Goal: Task Accomplishment & Management: Use online tool/utility

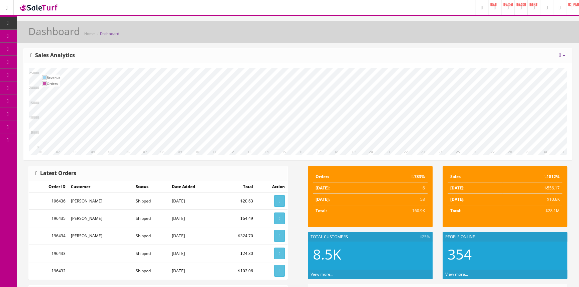
click at [47, 36] on span "Products" at bounding box center [48, 36] width 16 height 6
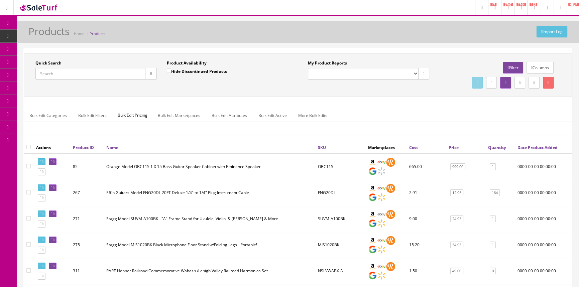
click at [59, 72] on input "Quick Search" at bounding box center [90, 74] width 110 height 12
paste input "PFCNs18CEEUIR"
type input "PFCNs18CEEUIR"
click at [150, 74] on icon "button" at bounding box center [151, 74] width 2 height 4
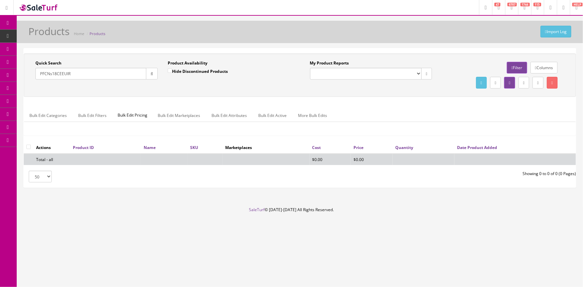
click at [168, 70] on input "Hide Discontinued Products" at bounding box center [170, 71] width 4 height 4
checkbox input "false"
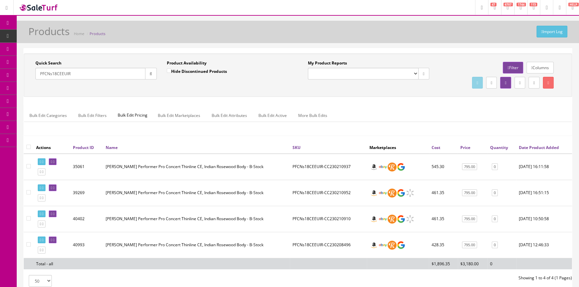
click at [86, 73] on input "PFCNs18CEEUIR" at bounding box center [90, 74] width 110 height 12
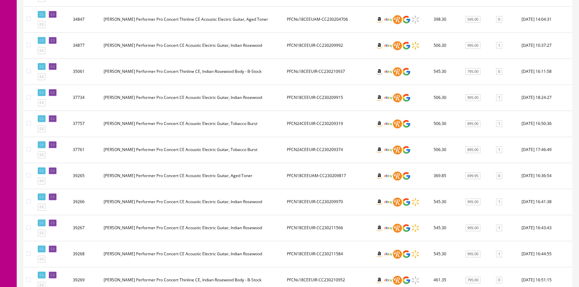
scroll to position [334, 0]
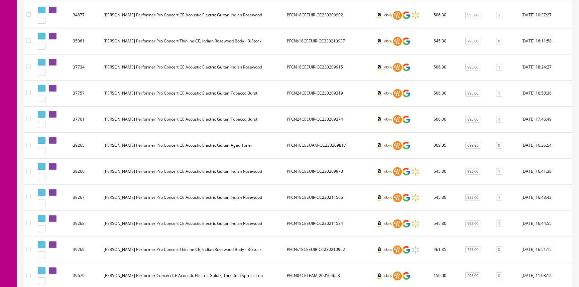
type input "PFCN"
drag, startPoint x: 124, startPoint y: 169, endPoint x: 149, endPoint y: 169, distance: 25.1
click at [149, 169] on td "[PERSON_NAME] Performer Pro Concert CE Acoustic Electric Guitar, Indian Rosewood" at bounding box center [192, 171] width 183 height 26
copy td "Performer Pro"
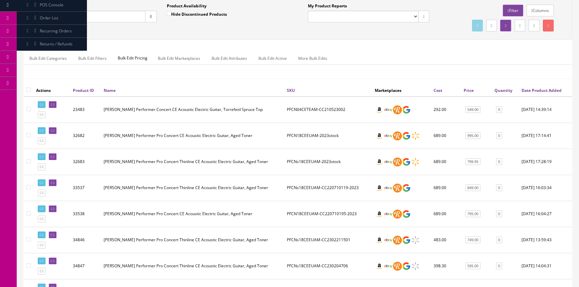
scroll to position [0, 0]
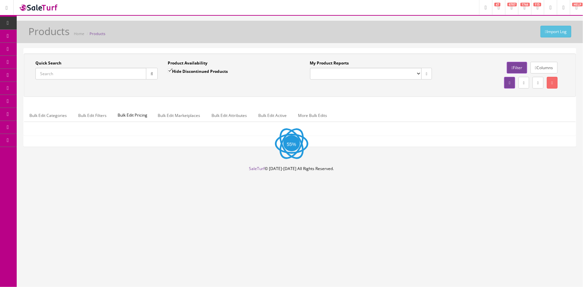
click at [59, 73] on input "Quick Search" at bounding box center [90, 74] width 111 height 12
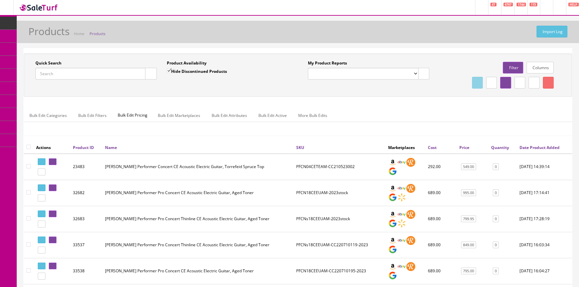
paste input "Performer Pro"
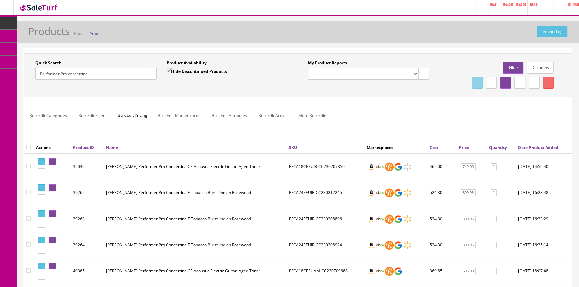
drag, startPoint x: 93, startPoint y: 76, endPoint x: 34, endPoint y: 78, distance: 59.2
click at [34, 78] on div "Quick Search Performer Pro concertina Date From" at bounding box center [95, 72] width 131 height 24
type input "breedlove performer pro"
click at [151, 70] on button "button" at bounding box center [151, 74] width 12 height 12
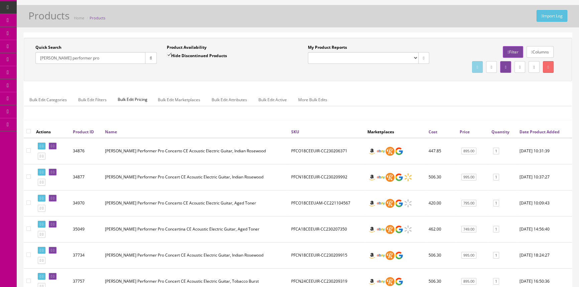
scroll to position [30, 0]
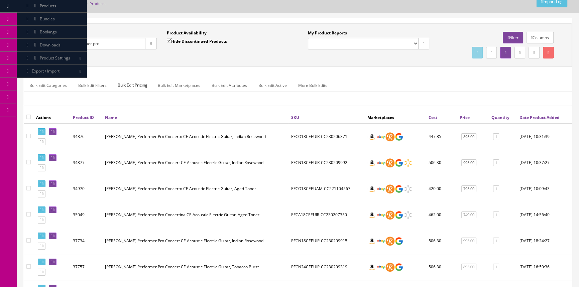
click at [93, 41] on input "breedlove performer pro" at bounding box center [90, 44] width 110 height 12
type input "breedlove performer"
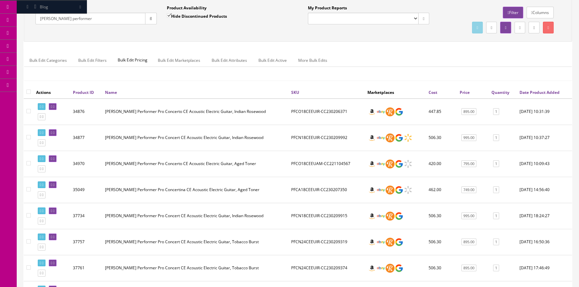
scroll to position [0, 0]
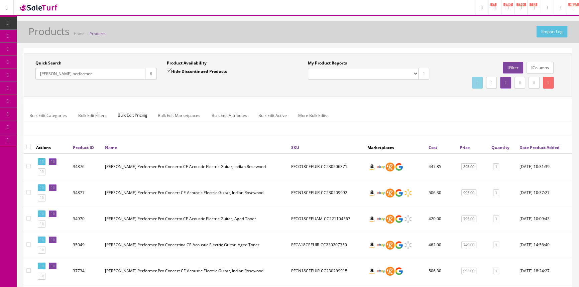
click at [50, 72] on link "Order List" at bounding box center [52, 75] width 70 height 13
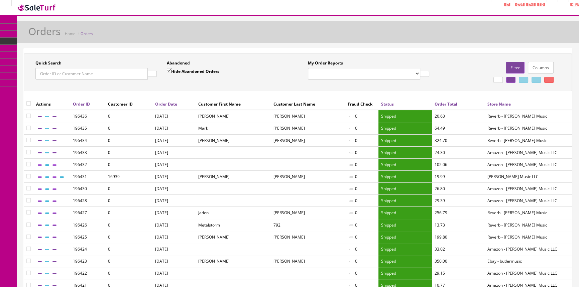
click at [67, 74] on input "Quick Search" at bounding box center [91, 74] width 112 height 12
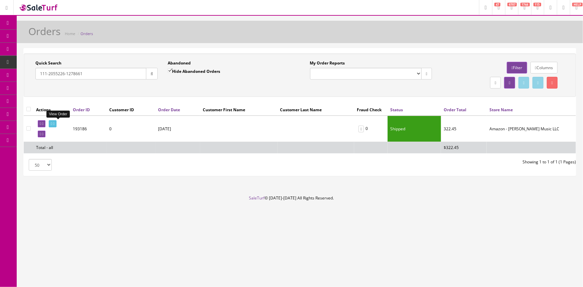
type input "111-2055226-1278661"
click at [52, 123] on icon at bounding box center [51, 124] width 1 height 4
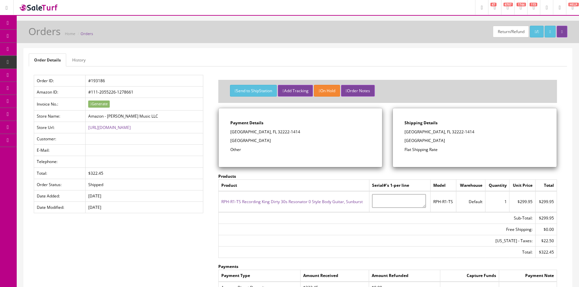
click at [44, 35] on span "Products" at bounding box center [48, 36] width 16 height 6
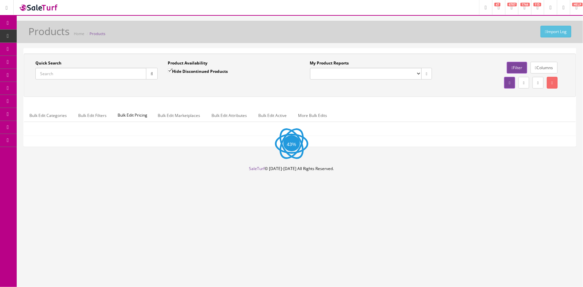
click at [70, 72] on input "Quick Search" at bounding box center [90, 74] width 111 height 12
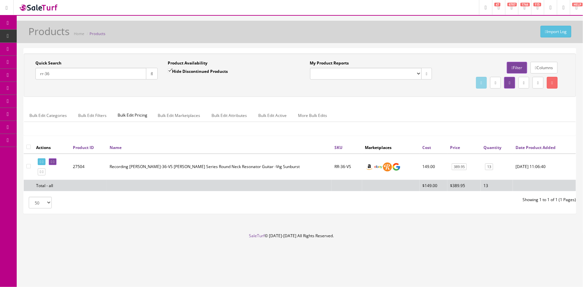
type input "rr-36"
click at [169, 70] on input "Hide Discontinued Products" at bounding box center [170, 71] width 4 height 4
checkbox input "false"
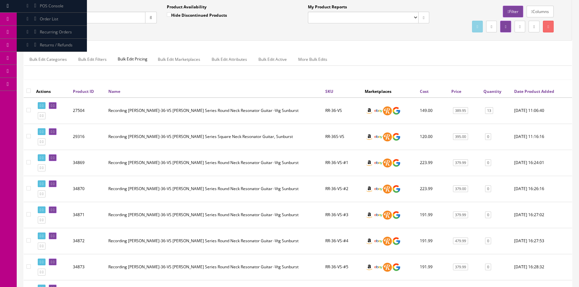
scroll to position [60, 0]
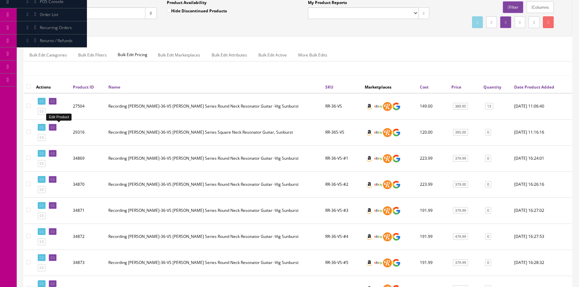
click at [54, 127] on icon at bounding box center [53, 128] width 1 height 4
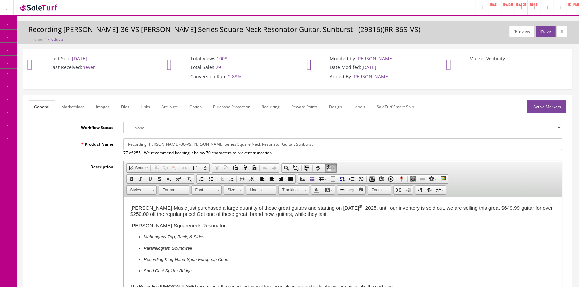
click at [46, 36] on span "Products" at bounding box center [48, 36] width 16 height 6
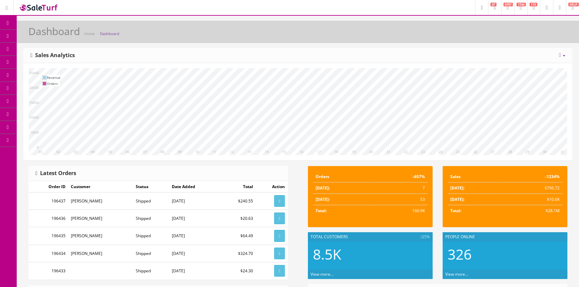
click at [71, 33] on link "Products" at bounding box center [52, 36] width 70 height 13
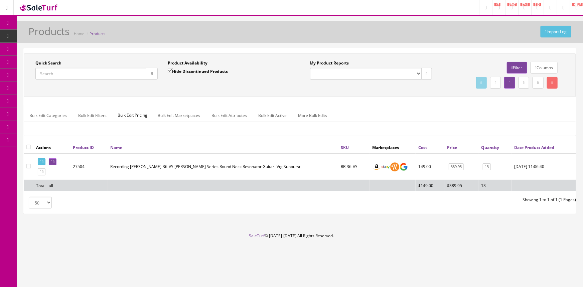
click at [77, 73] on input "Quick Search" at bounding box center [90, 74] width 111 height 12
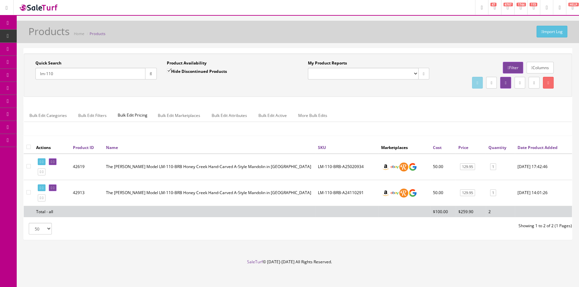
type input "lm-110"
click at [58, 76] on span "Order List" at bounding box center [49, 75] width 18 height 6
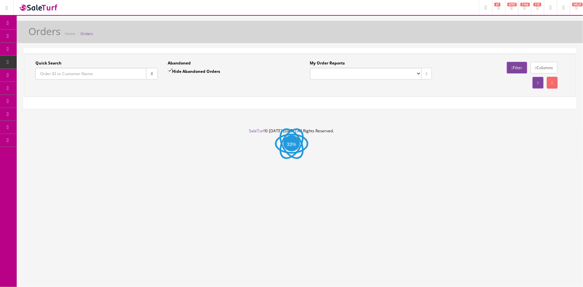
click at [59, 76] on input "Quick Search" at bounding box center [90, 74] width 111 height 12
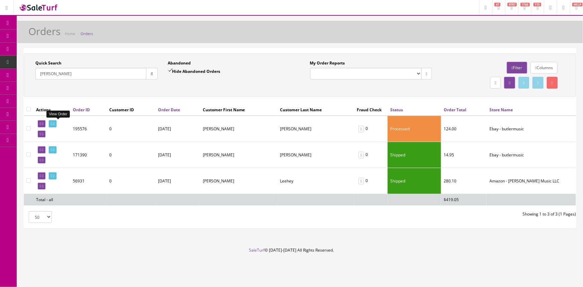
type input "[PERSON_NAME]"
click at [52, 124] on icon at bounding box center [51, 124] width 1 height 4
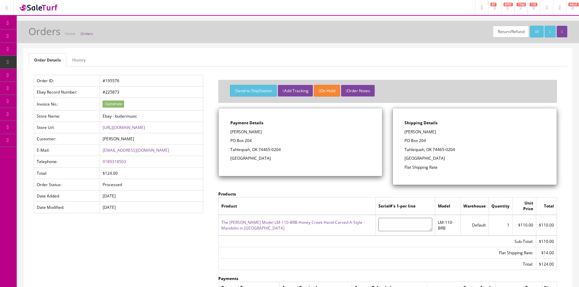
click at [49, 60] on span "POS Console" at bounding box center [52, 62] width 24 height 6
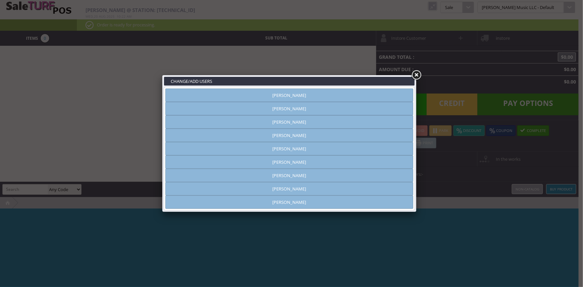
type input "[PERSON_NAME]"
click at [346, 97] on link "Amber Helgren" at bounding box center [289, 95] width 248 height 13
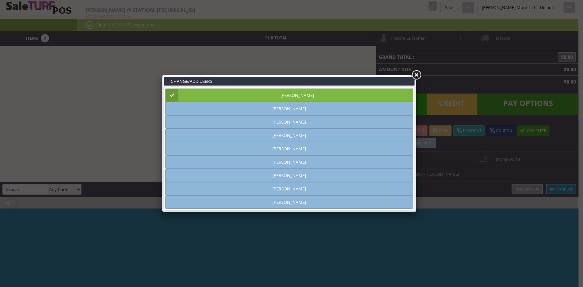
click at [414, 75] on link at bounding box center [416, 75] width 12 height 12
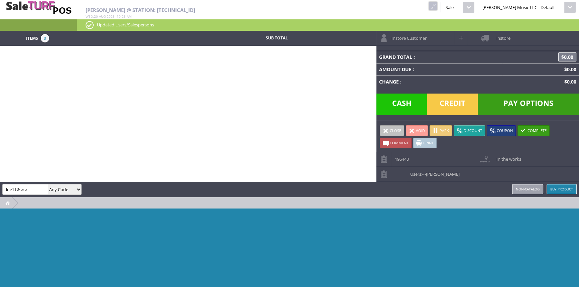
type input "lm-110-brb"
click at [535, 189] on link "Non-catalog" at bounding box center [527, 189] width 31 height 10
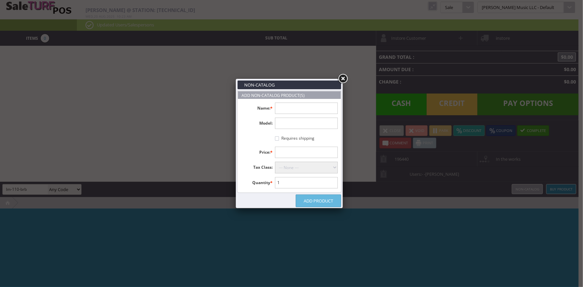
click at [323, 106] on input "text" at bounding box center [306, 108] width 63 height 11
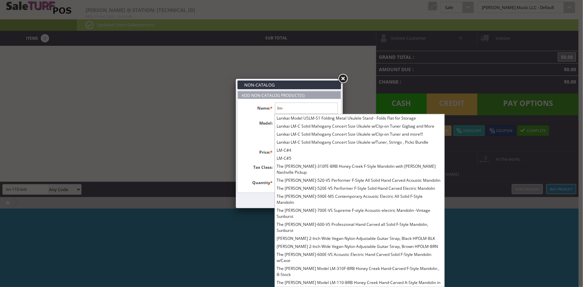
type input "lm-"
click at [343, 78] on link at bounding box center [343, 79] width 12 height 12
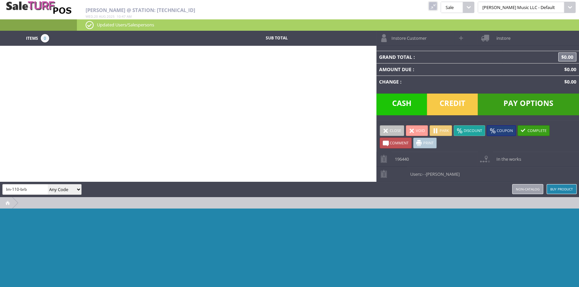
click at [437, 3] on link at bounding box center [432, 6] width 9 height 9
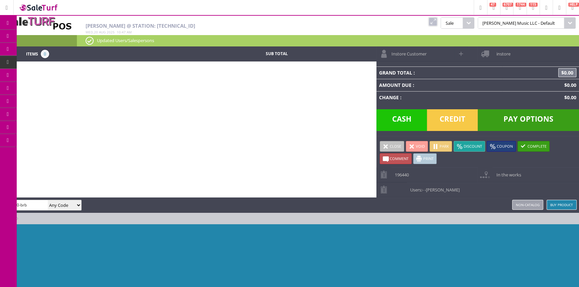
click at [43, 35] on link "Products" at bounding box center [52, 36] width 70 height 13
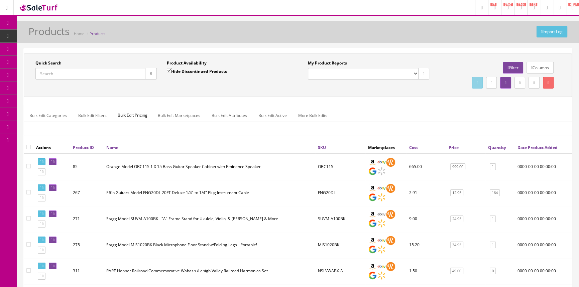
click at [67, 75] on input "Quick Search" at bounding box center [90, 74] width 110 height 12
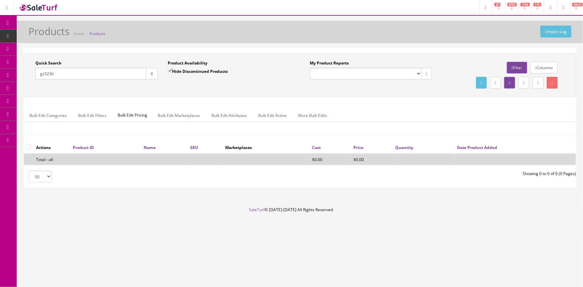
type input "gs523b"
click at [171, 70] on input "Hide Discontinued Products" at bounding box center [170, 71] width 4 height 4
checkbox input "false"
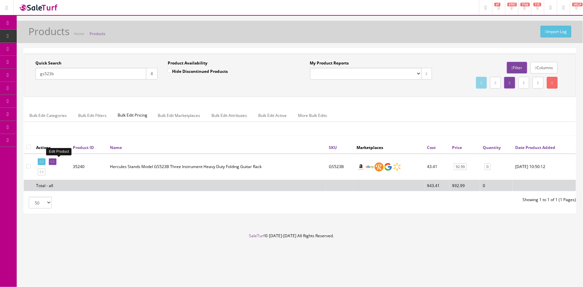
click at [54, 163] on icon at bounding box center [53, 162] width 1 height 4
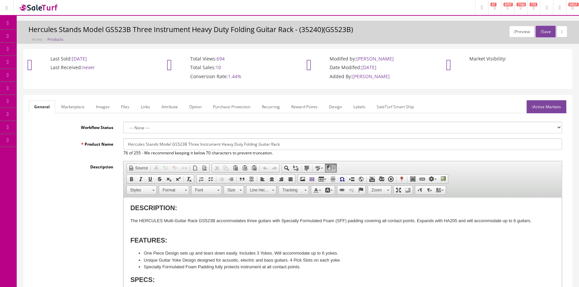
click at [48, 31] on link "Products" at bounding box center [52, 36] width 70 height 13
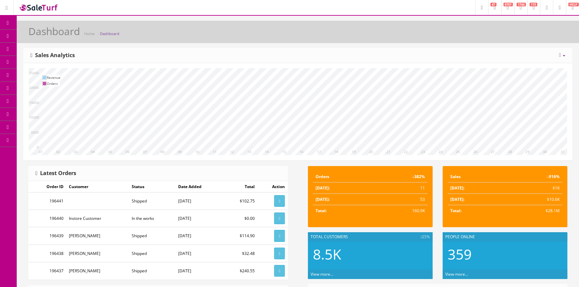
click at [56, 33] on span "Products" at bounding box center [48, 36] width 16 height 6
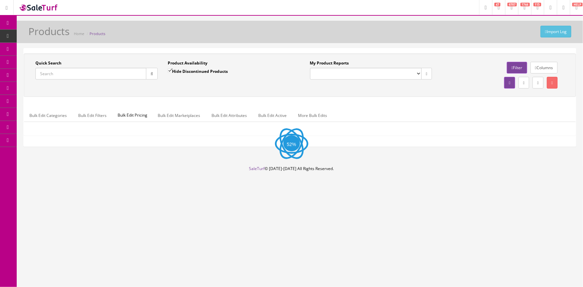
click at [69, 74] on input "Quick Search" at bounding box center [90, 74] width 111 height 12
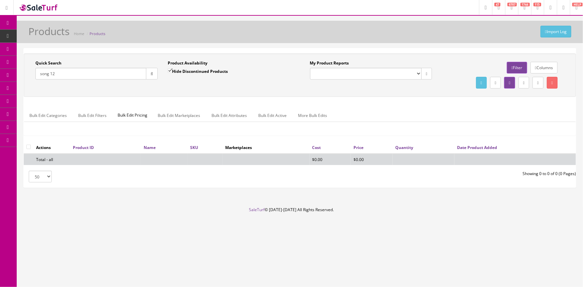
type input "song 12"
click at [170, 70] on input "Hide Discontinued Products" at bounding box center [170, 71] width 4 height 4
checkbox input "false"
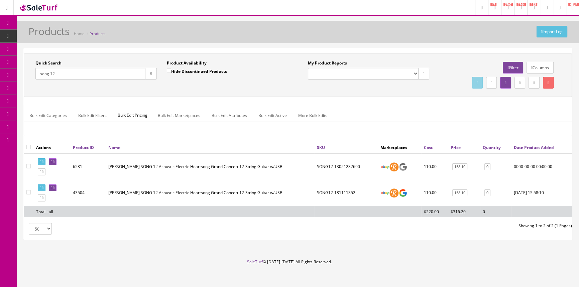
drag, startPoint x: 67, startPoint y: 71, endPoint x: 67, endPoint y: 78, distance: 7.0
click at [67, 77] on input "song 12" at bounding box center [90, 74] width 110 height 12
type input "s"
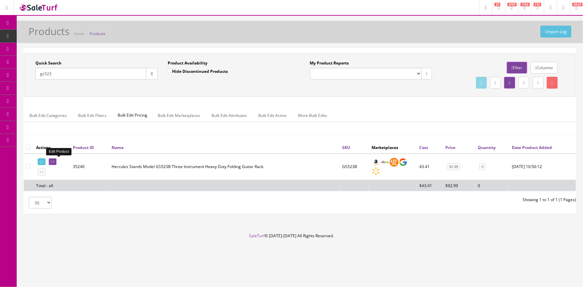
type input "gs523"
click at [52, 162] on icon at bounding box center [51, 162] width 1 height 4
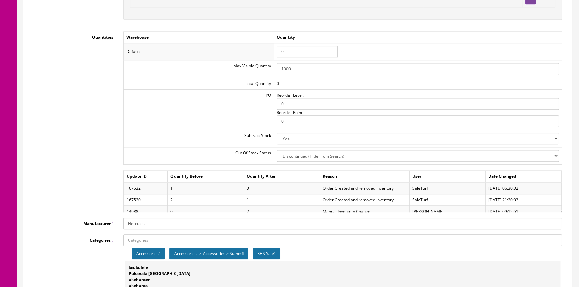
scroll to position [638, 0]
